Goal: Find specific page/section: Find specific page/section

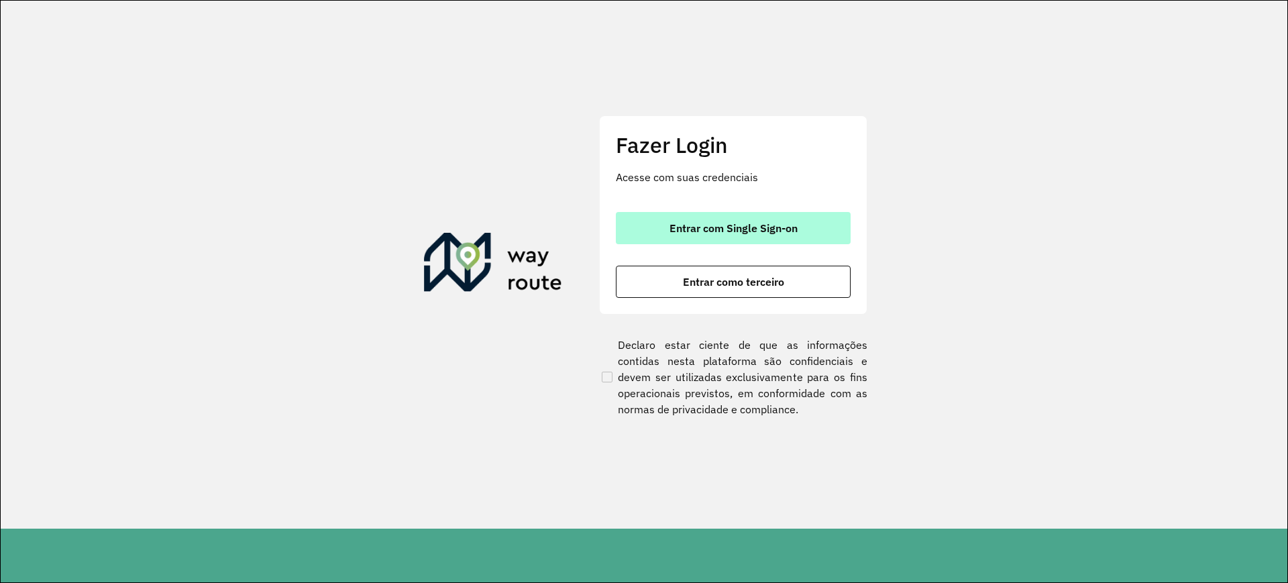
click at [693, 227] on span "Entrar com Single Sign-on" at bounding box center [734, 228] width 128 height 11
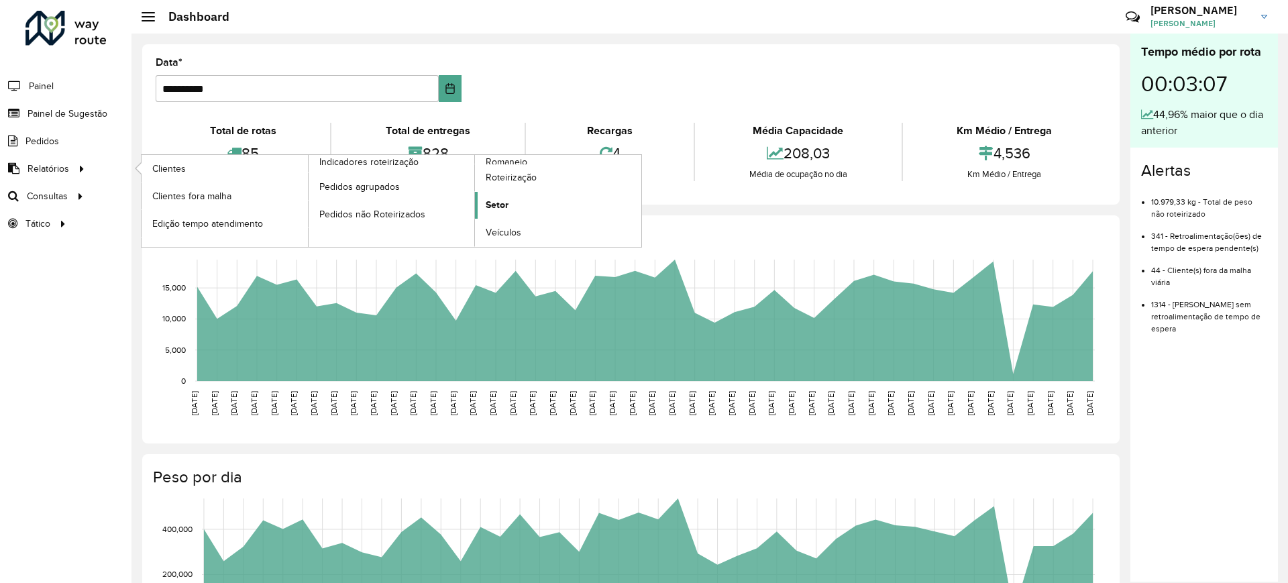
click at [503, 207] on span "Setor" at bounding box center [497, 205] width 23 height 14
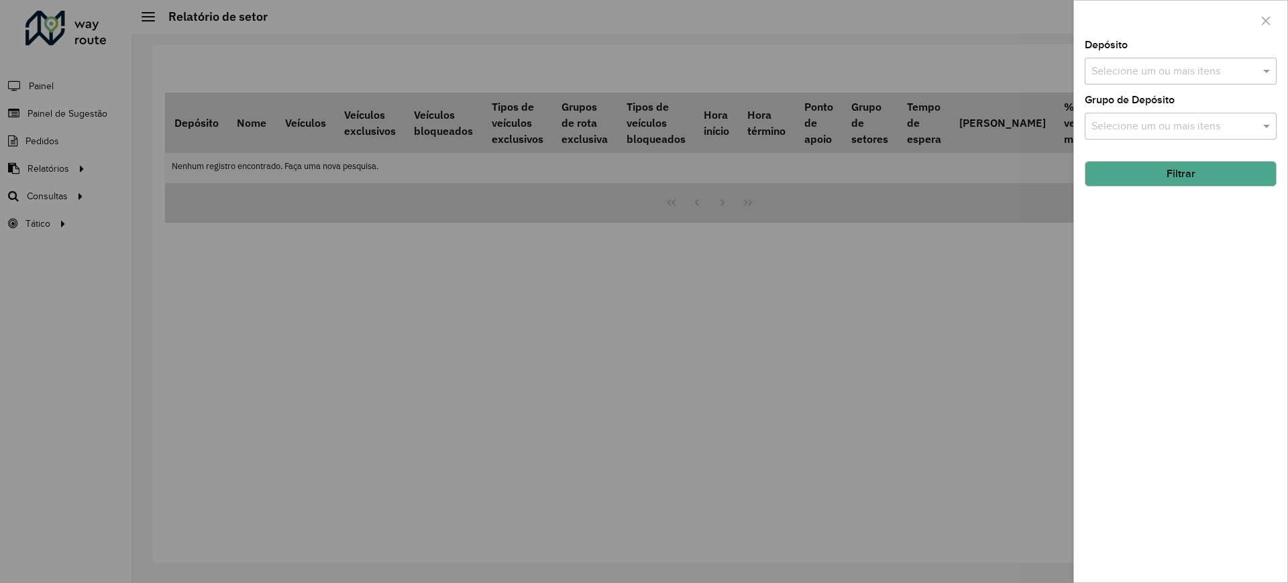
click at [91, 213] on div at bounding box center [644, 291] width 1288 height 583
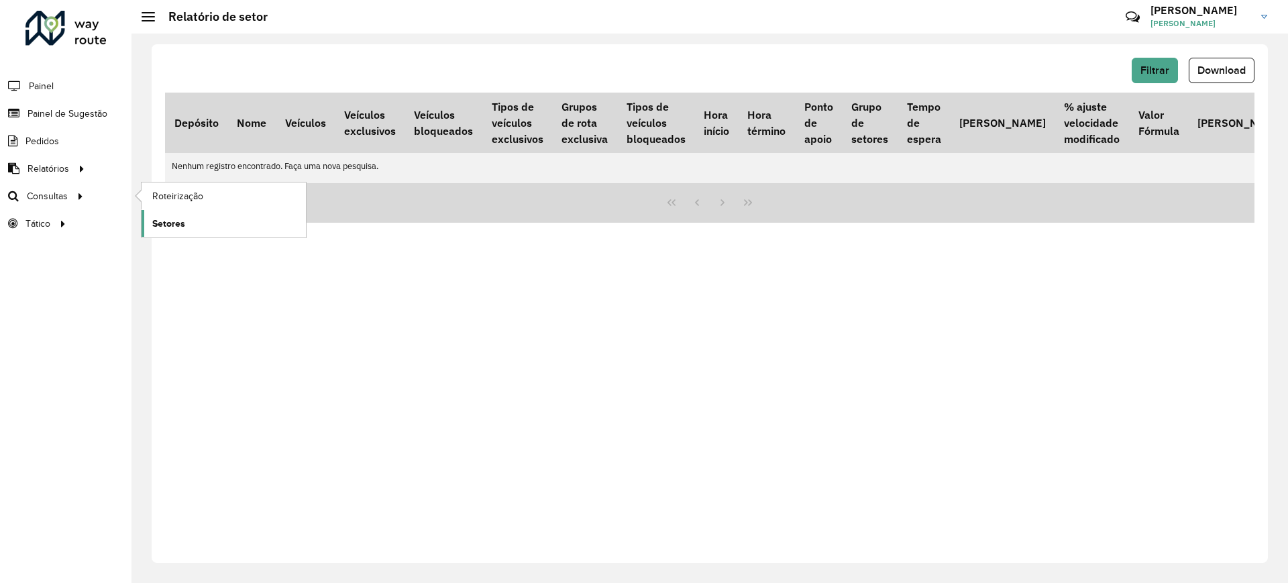
click at [213, 223] on link "Setores" at bounding box center [224, 223] width 164 height 27
